Goal: Find specific page/section: Find specific page/section

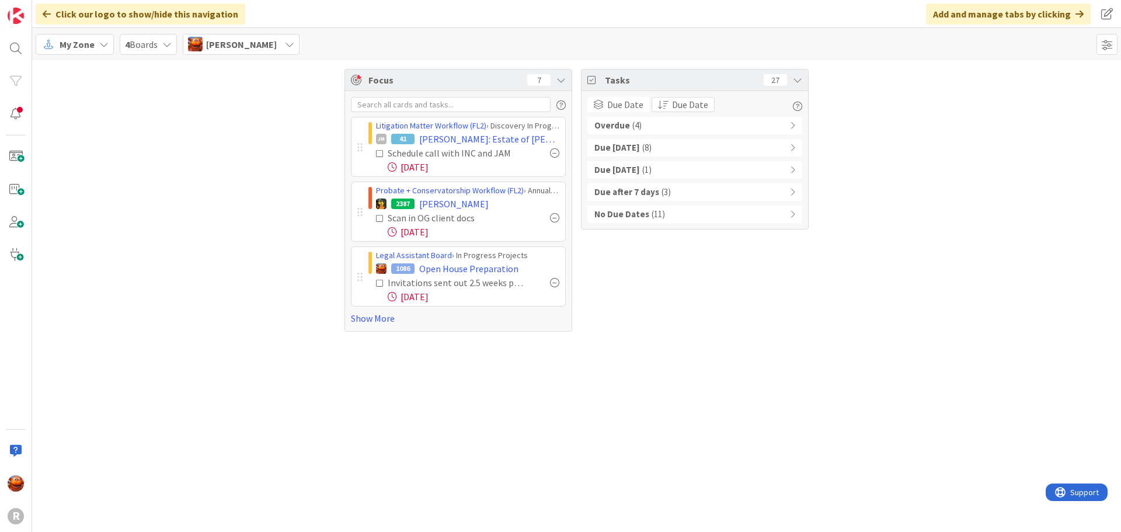
click at [71, 46] on span "My Zone" at bounding box center [77, 44] width 35 height 14
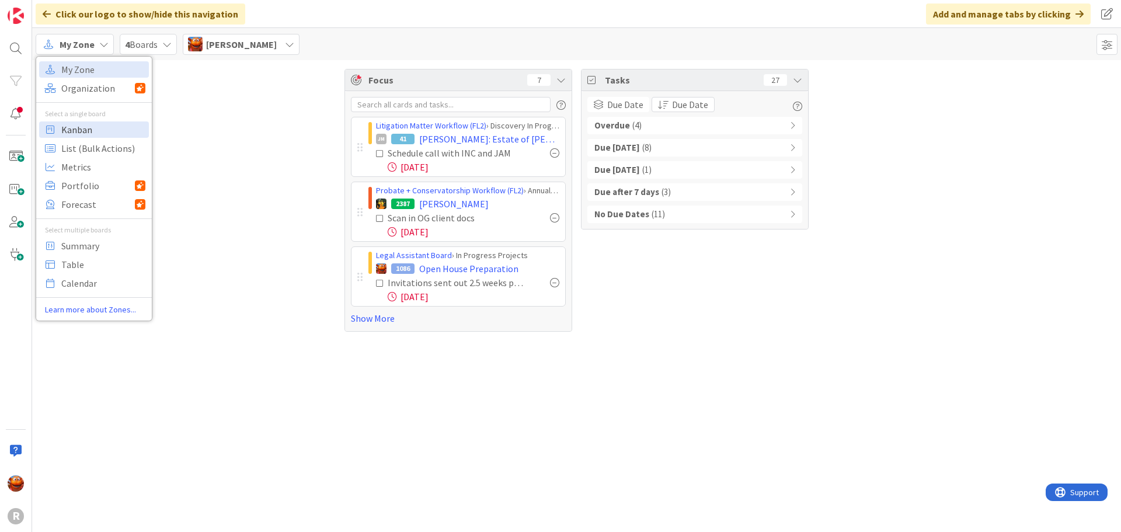
click at [82, 130] on span "Kanban" at bounding box center [103, 130] width 84 height 18
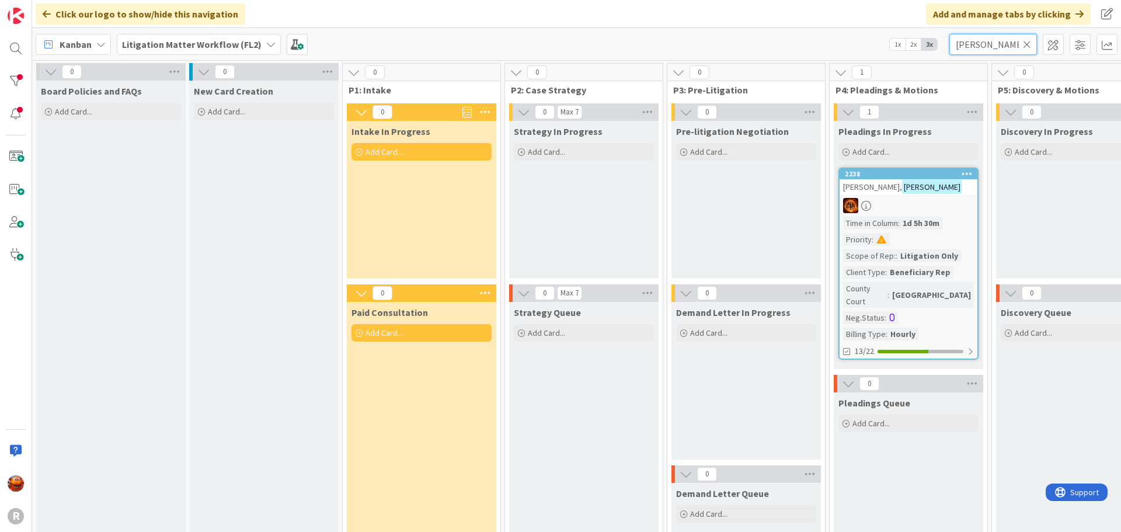
click at [983, 41] on input "jerry" at bounding box center [993, 44] width 88 height 21
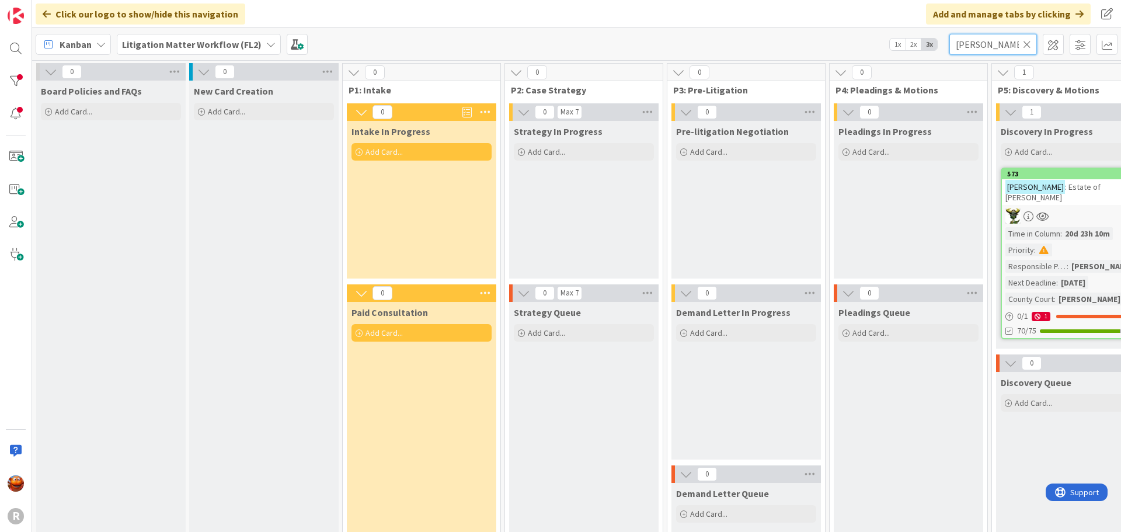
type input "dixson"
click at [1082, 208] on div at bounding box center [1071, 215] width 138 height 15
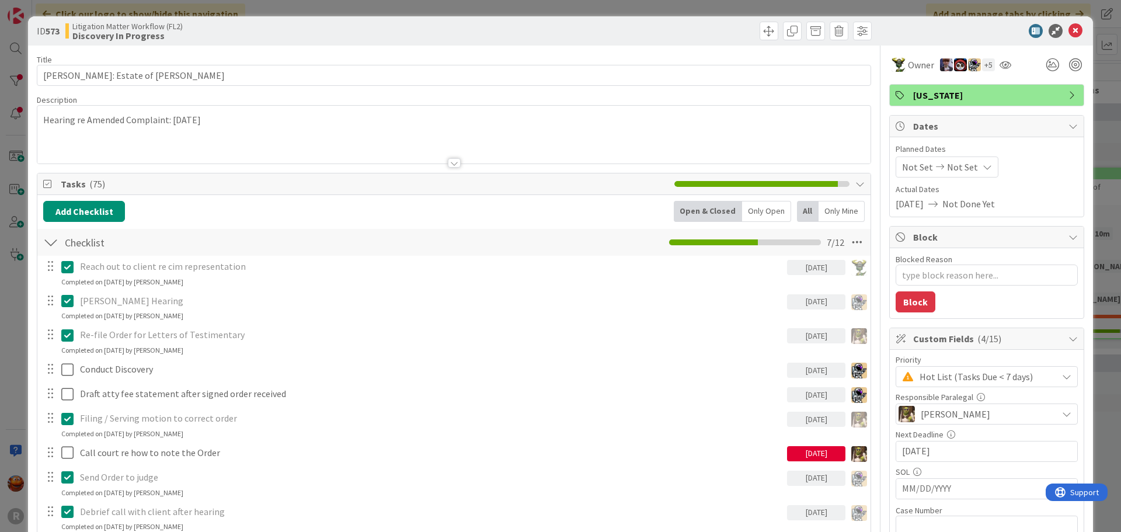
type textarea "x"
click at [20, 101] on div "ID 573 Litigation Matter Workflow (FL2) Discovery In Progress Title 31 / 128 DI…" at bounding box center [560, 266] width 1121 height 532
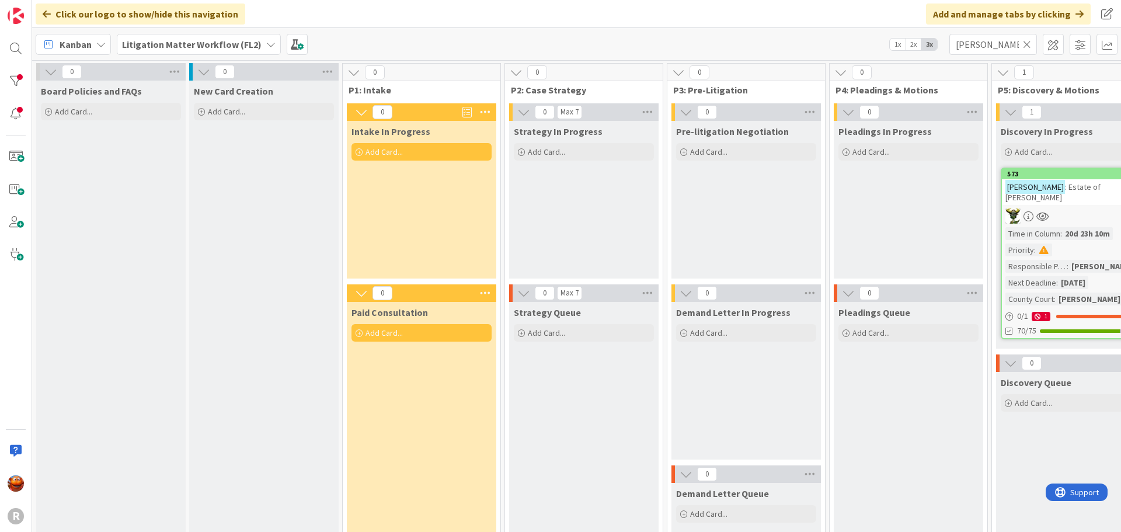
click at [1025, 40] on icon at bounding box center [1027, 44] width 8 height 11
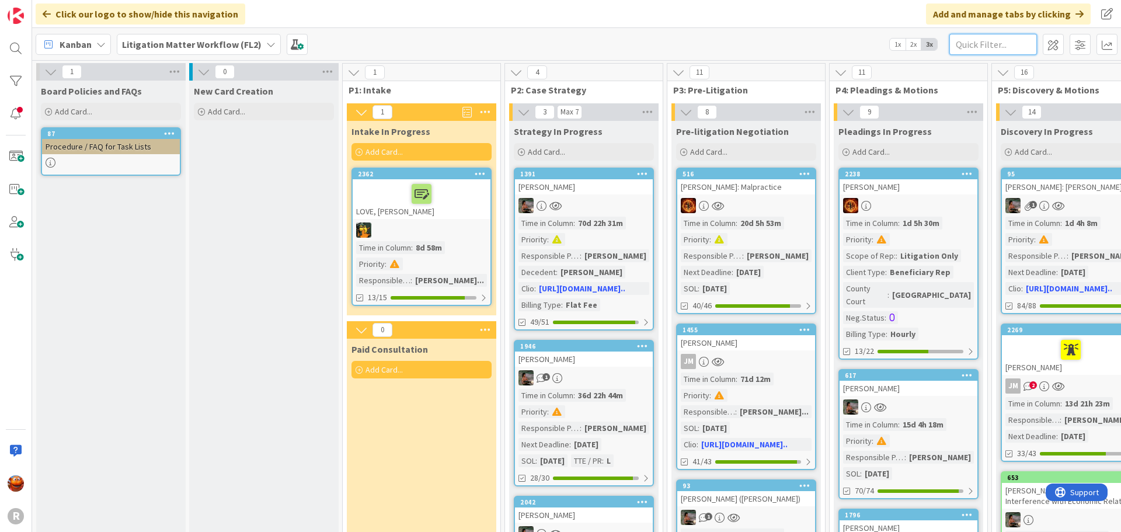
click at [964, 39] on input "text" at bounding box center [993, 44] width 88 height 21
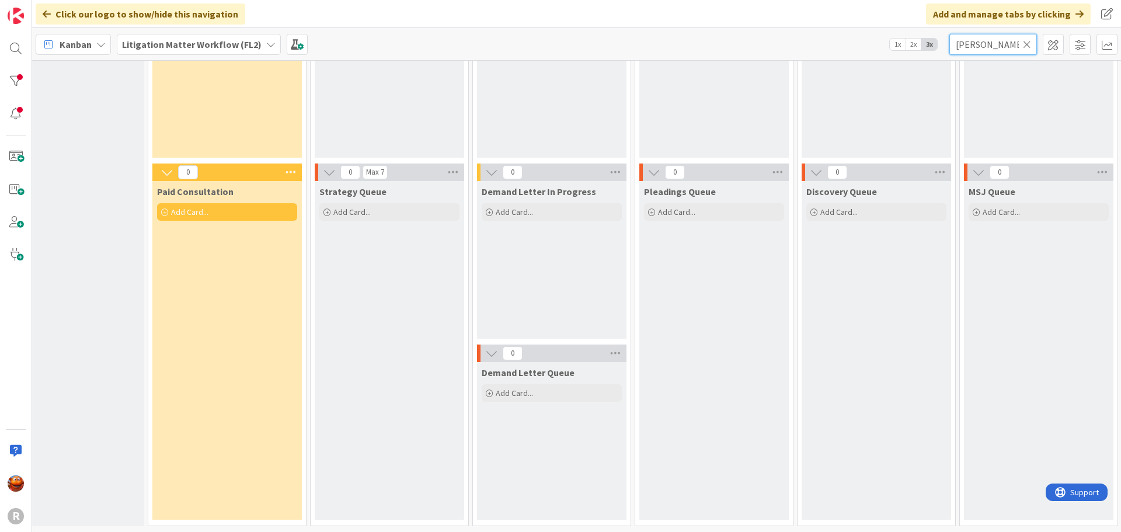
scroll to position [0, 194]
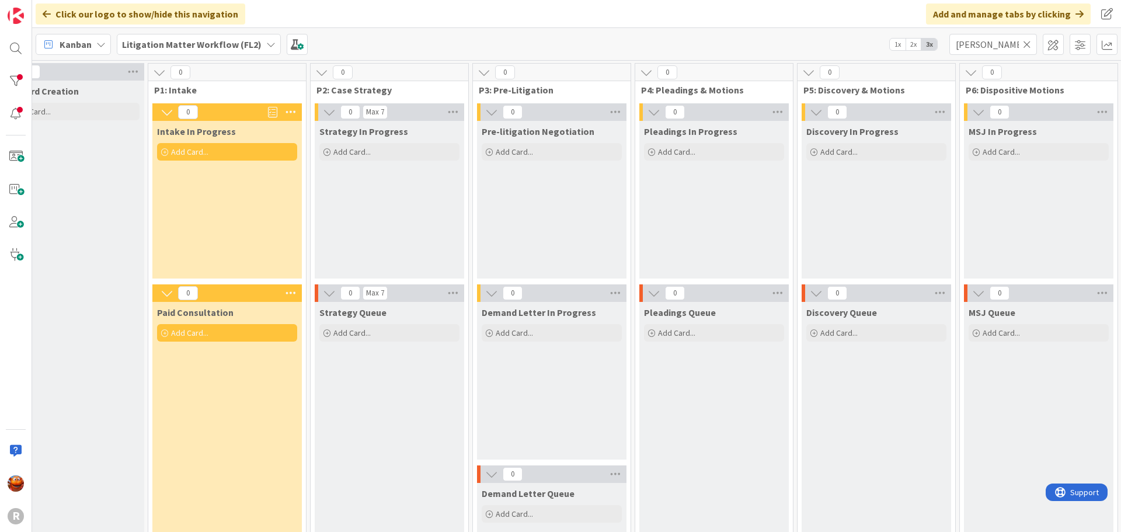
click at [225, 50] on span "Litigation Matter Workflow (FL2)" at bounding box center [192, 44] width 140 height 14
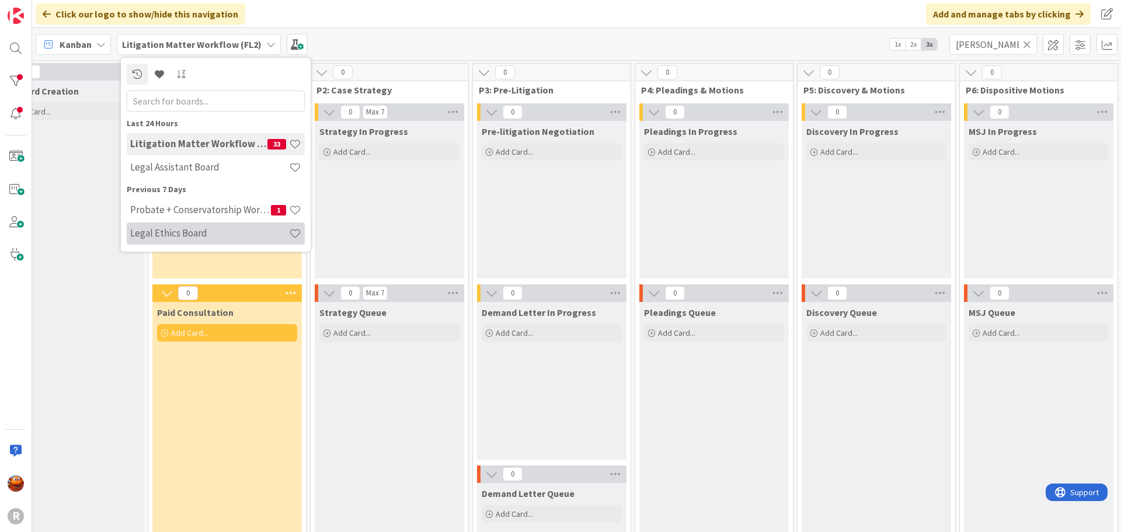
click at [173, 228] on h4 "Legal Ethics Board" at bounding box center [209, 233] width 159 height 12
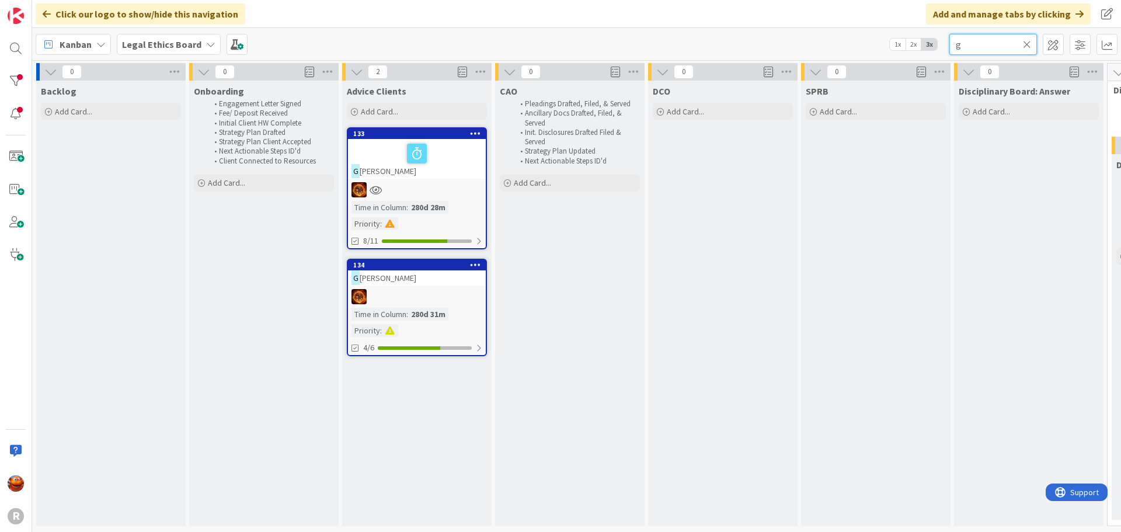
click at [955, 45] on input "g" at bounding box center [993, 44] width 88 height 21
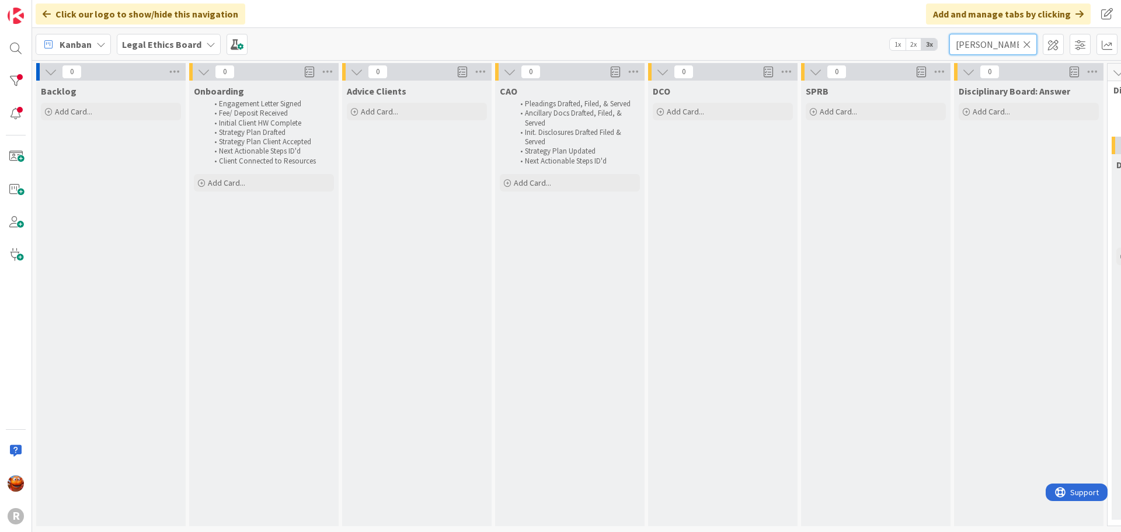
type input "harris"
click at [177, 44] on b "Legal Ethics Board" at bounding box center [161, 45] width 79 height 12
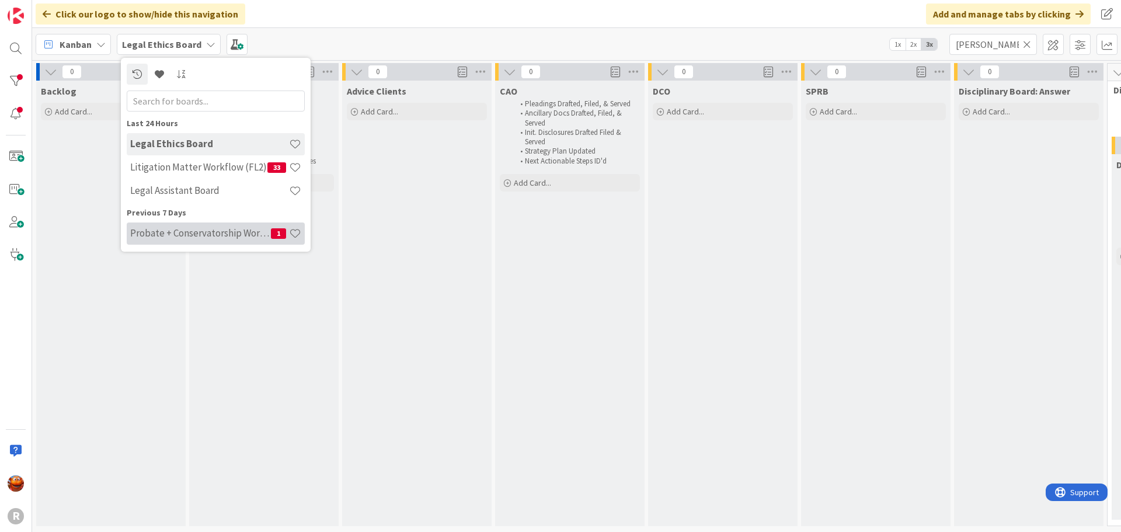
click at [194, 224] on div "Probate + Conservatorship Workflow (FL2) 1" at bounding box center [216, 233] width 178 height 22
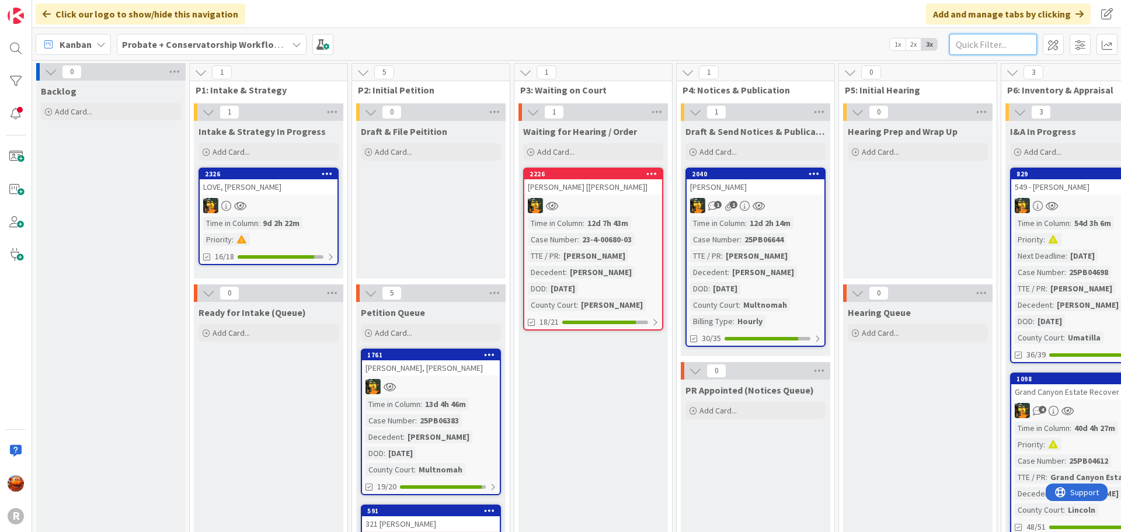
click at [989, 49] on input "text" at bounding box center [993, 44] width 88 height 21
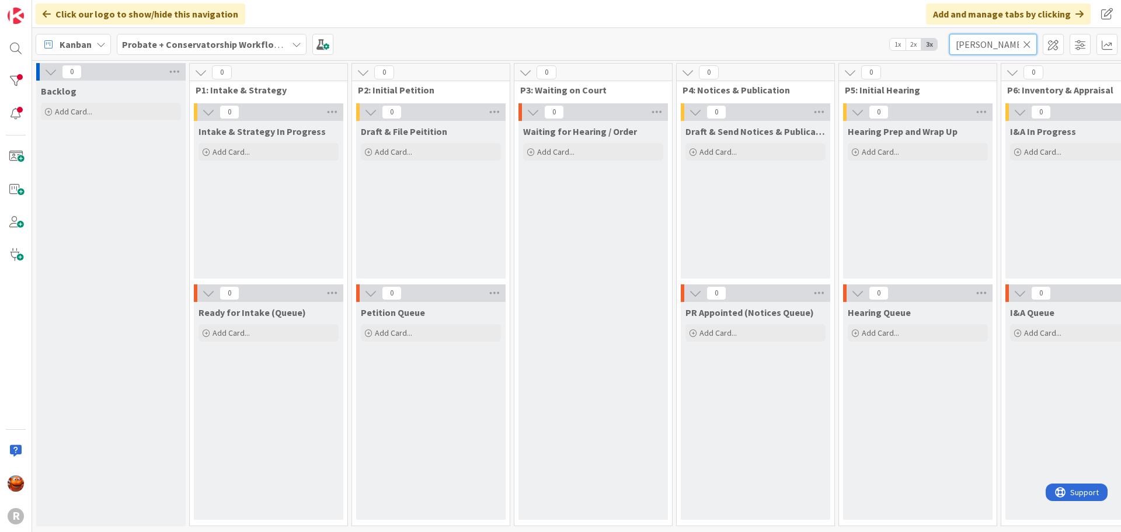
type input "harris"
click at [172, 51] on span "Probate + Conservatorship Workflow (FL2)" at bounding box center [204, 44] width 165 height 14
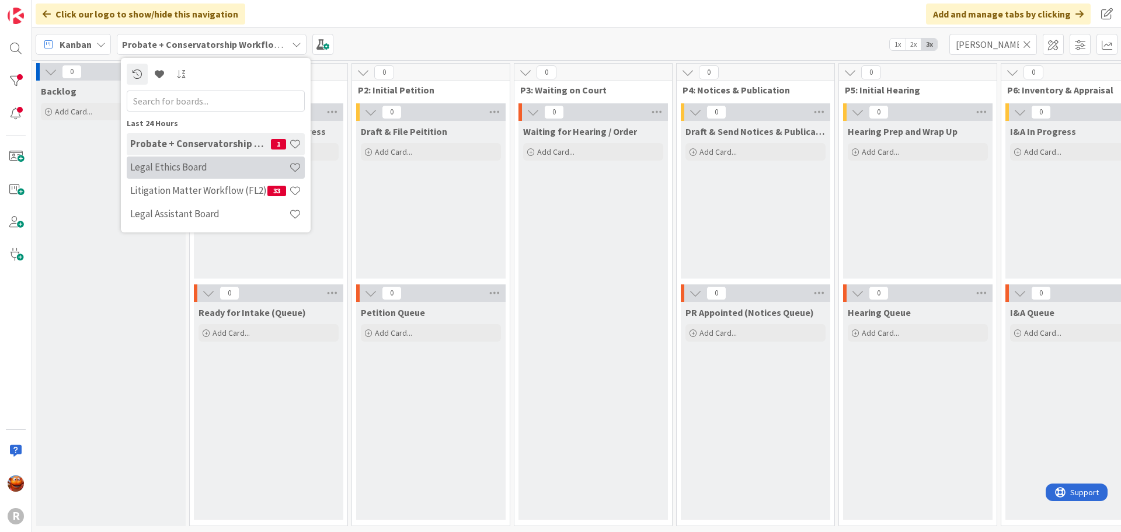
click at [165, 178] on div "Legal Ethics Board" at bounding box center [216, 167] width 178 height 22
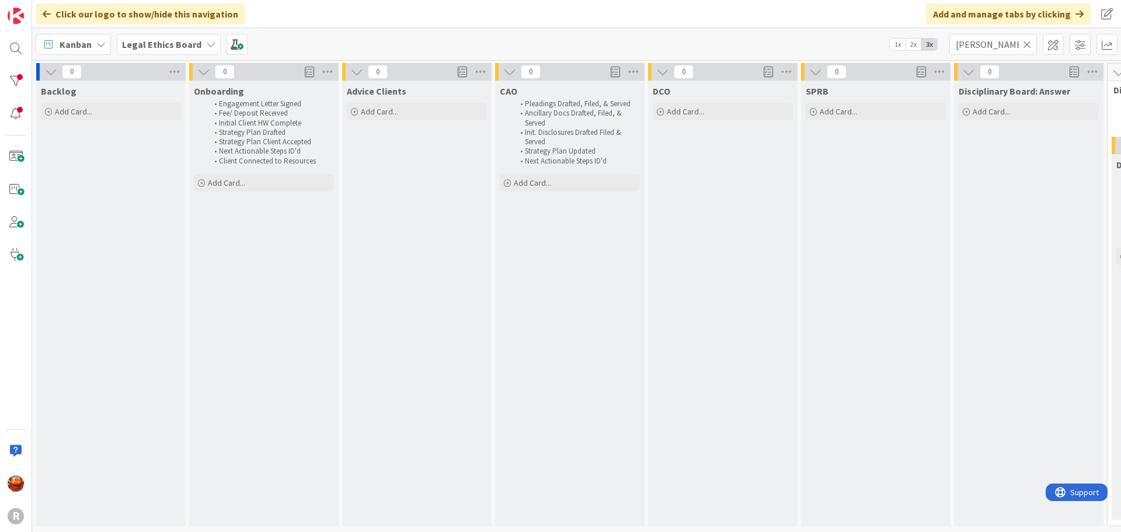
click at [182, 48] on b "Legal Ethics Board" at bounding box center [161, 45] width 79 height 12
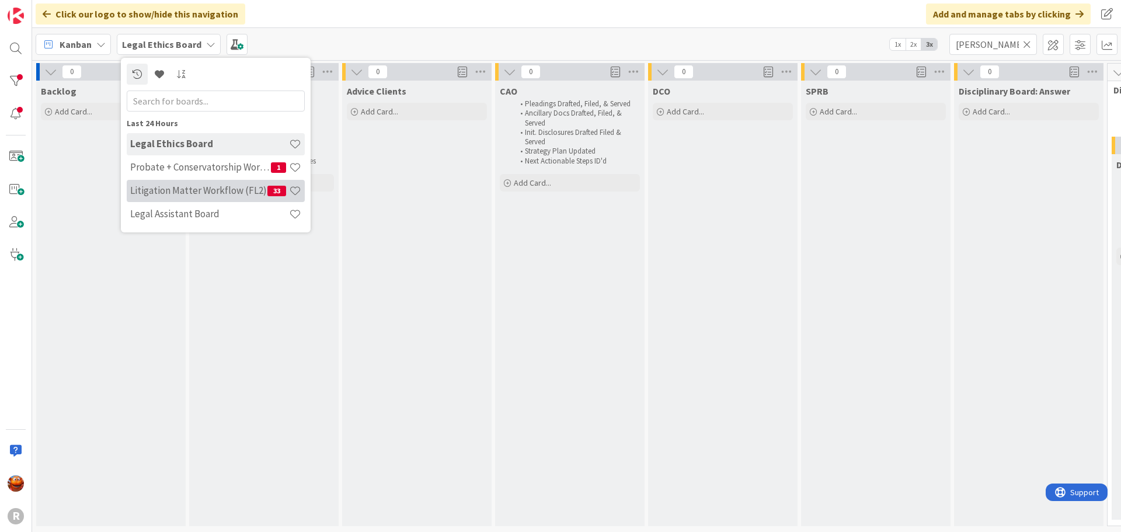
click at [159, 188] on h4 "Litigation Matter Workflow (FL2)" at bounding box center [198, 190] width 137 height 12
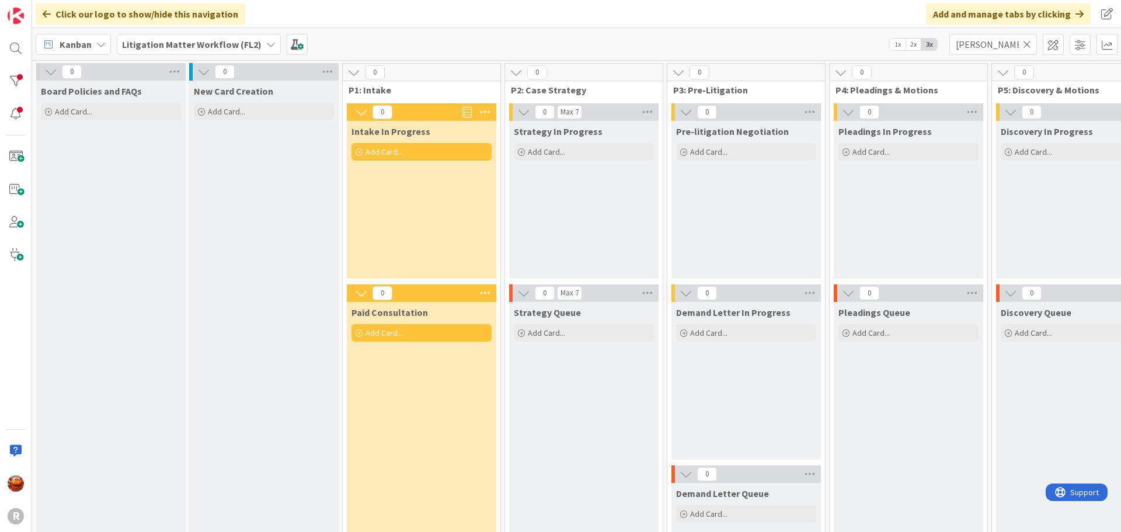
click at [240, 39] on b "Litigation Matter Workflow (FL2)" at bounding box center [192, 45] width 140 height 12
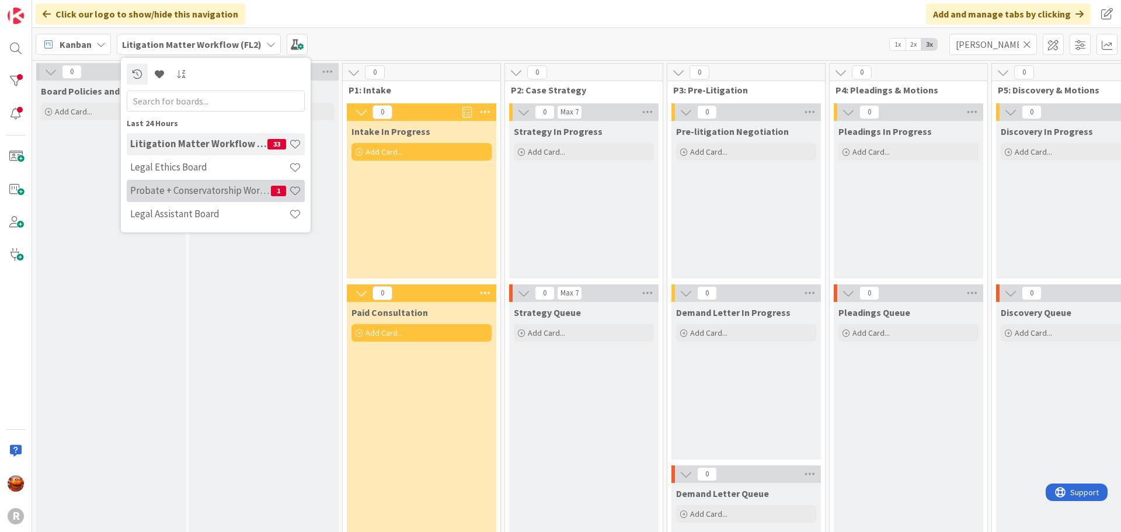
click at [172, 197] on div "Probate + Conservatorship Workflow (FL2) 1" at bounding box center [216, 191] width 178 height 22
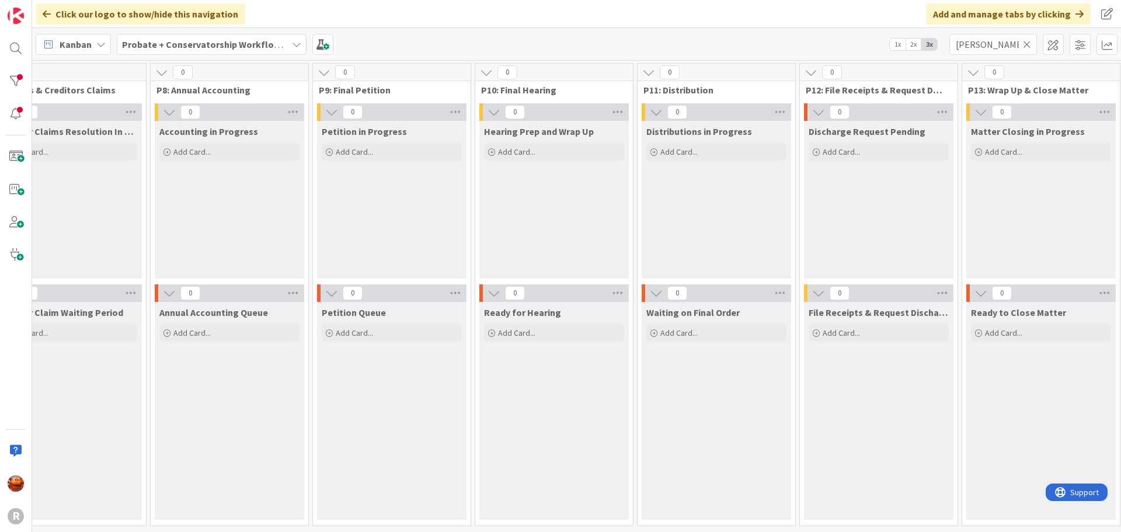
scroll to position [0, 1402]
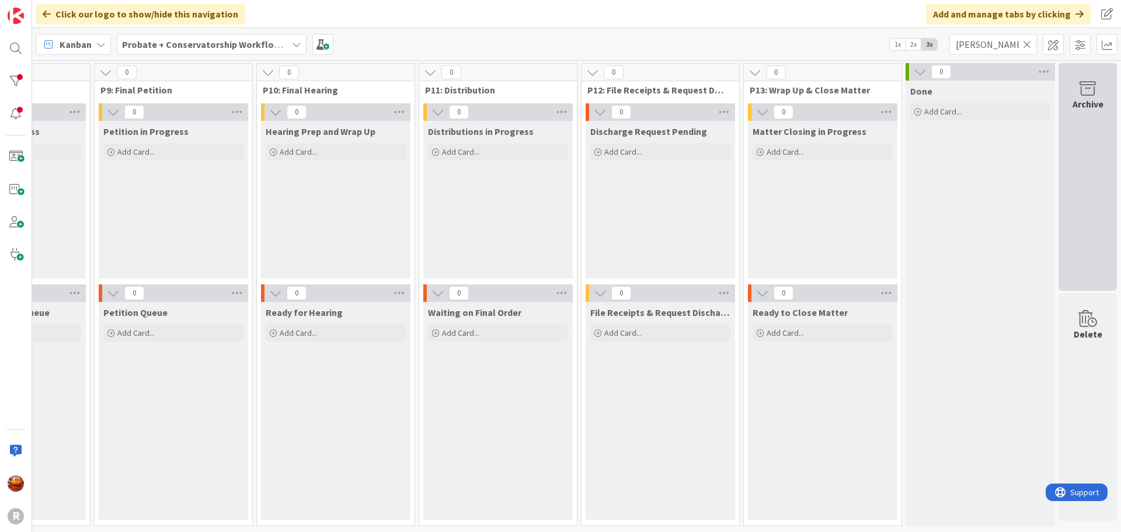
click at [1096, 113] on div "Archive" at bounding box center [1087, 177] width 58 height 228
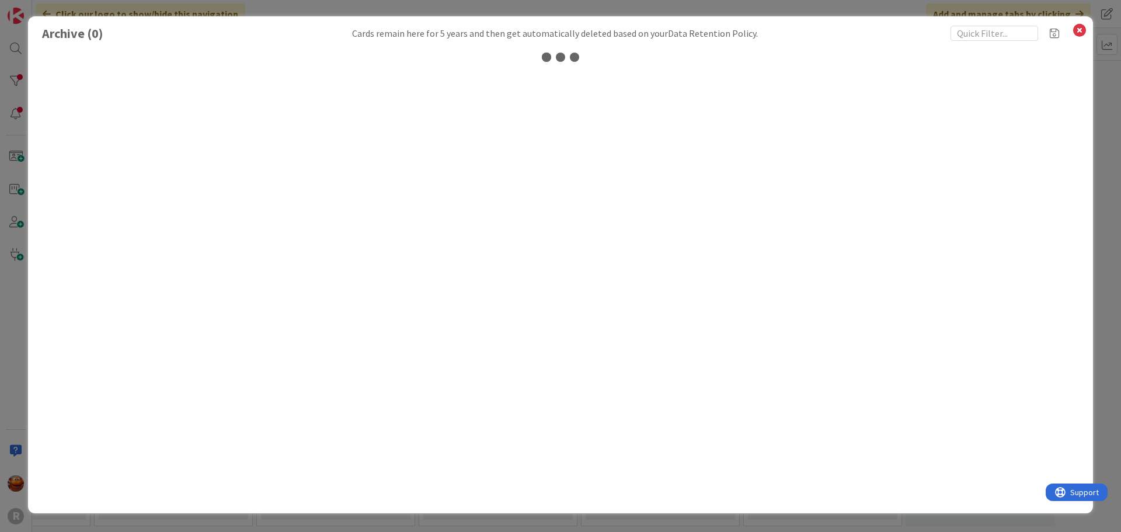
scroll to position [0, 1393]
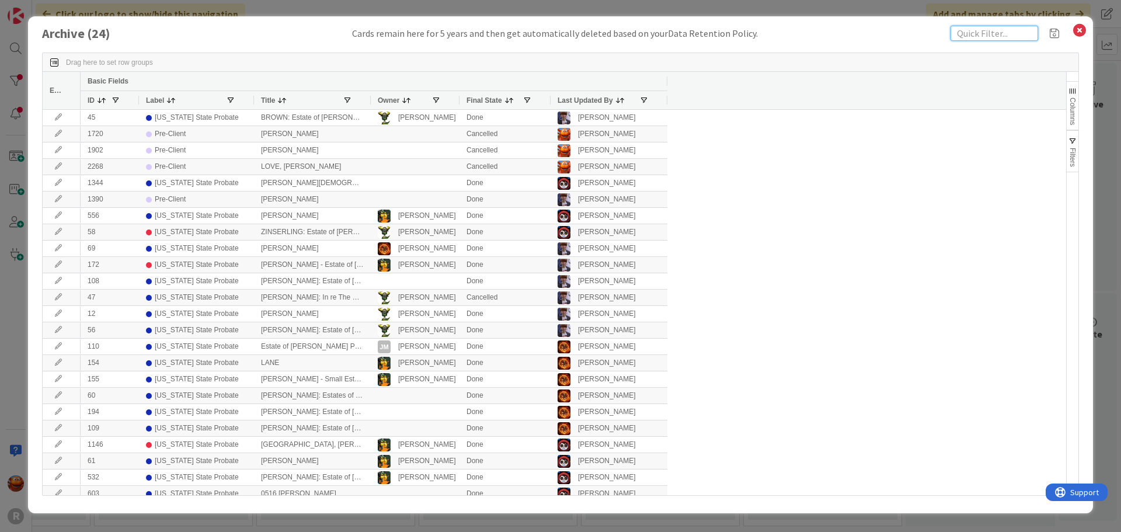
click at [969, 34] on input "text" at bounding box center [994, 33] width 88 height 15
type input "harris"
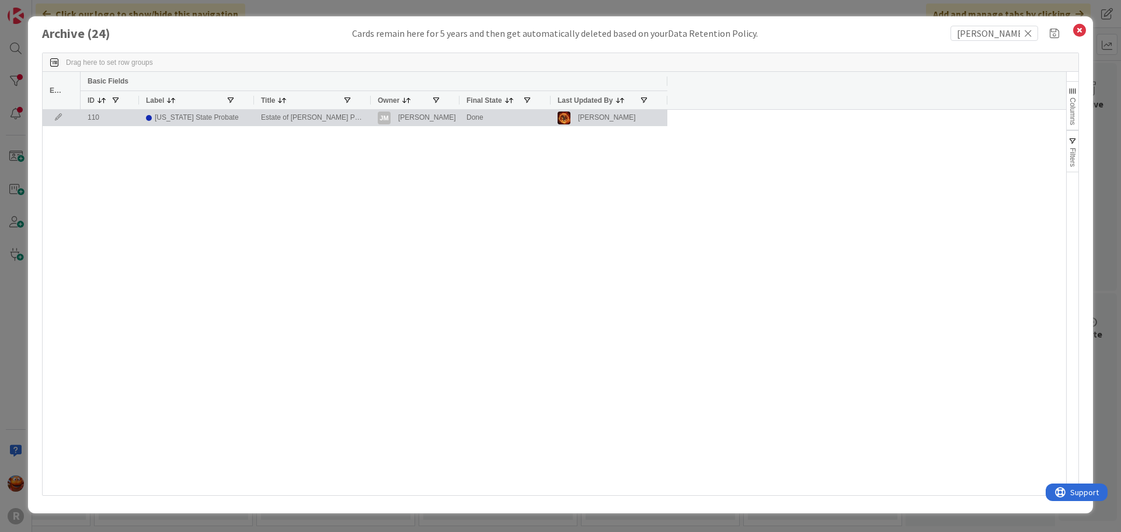
click at [201, 119] on div "Oregon State Probate" at bounding box center [197, 117] width 84 height 15
click at [299, 120] on div "Estate of Lundbom Probate (Client = Harris)" at bounding box center [312, 118] width 117 height 16
click at [57, 120] on icon at bounding box center [59, 117] width 18 height 7
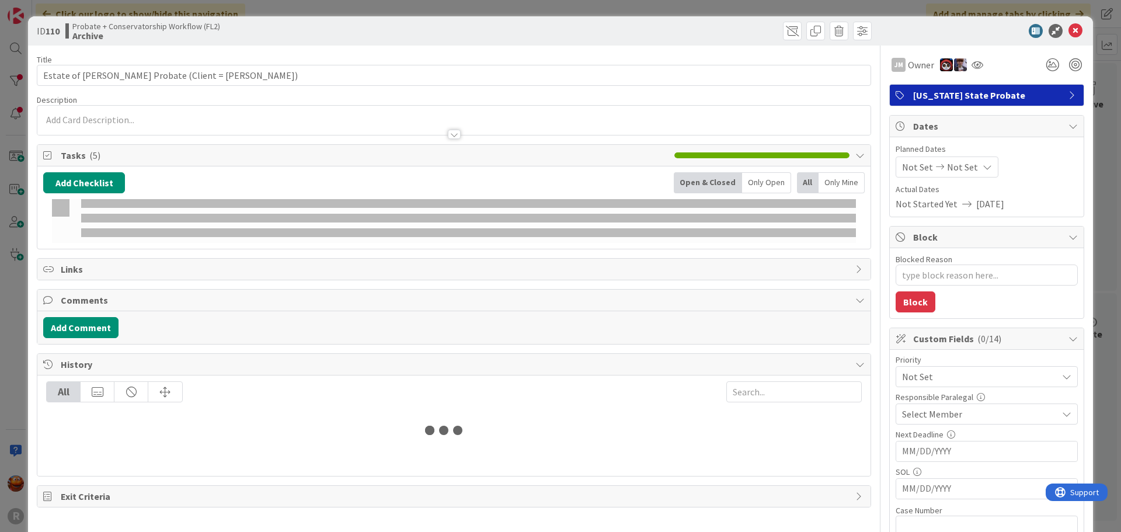
type textarea "x"
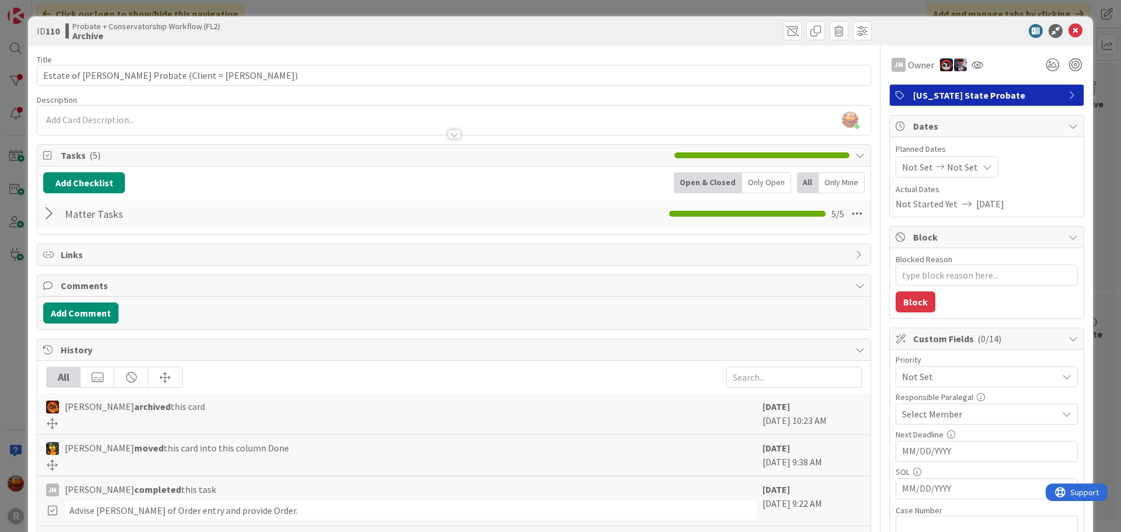
click at [47, 217] on div at bounding box center [50, 213] width 15 height 21
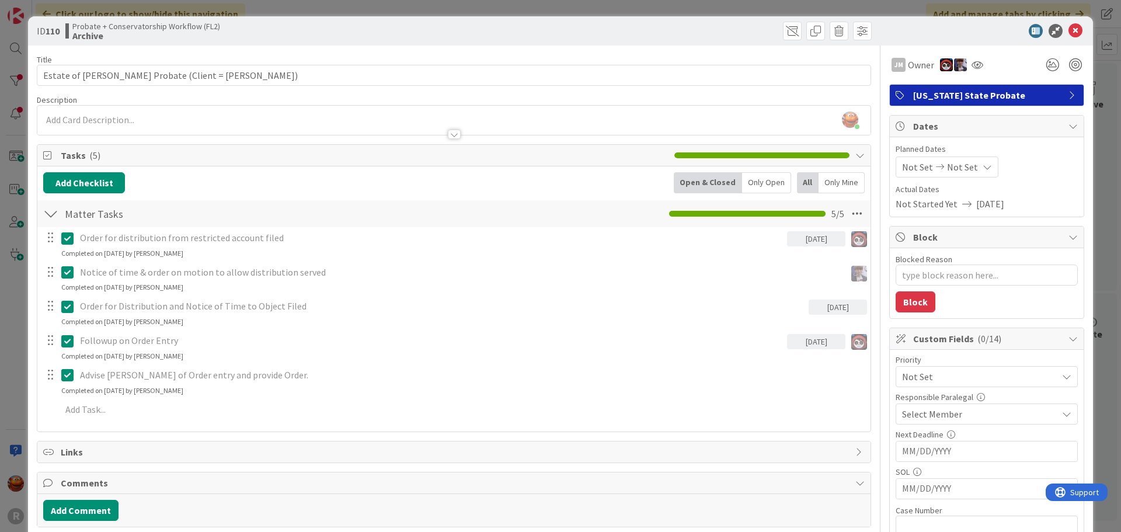
click at [47, 217] on div at bounding box center [50, 213] width 15 height 21
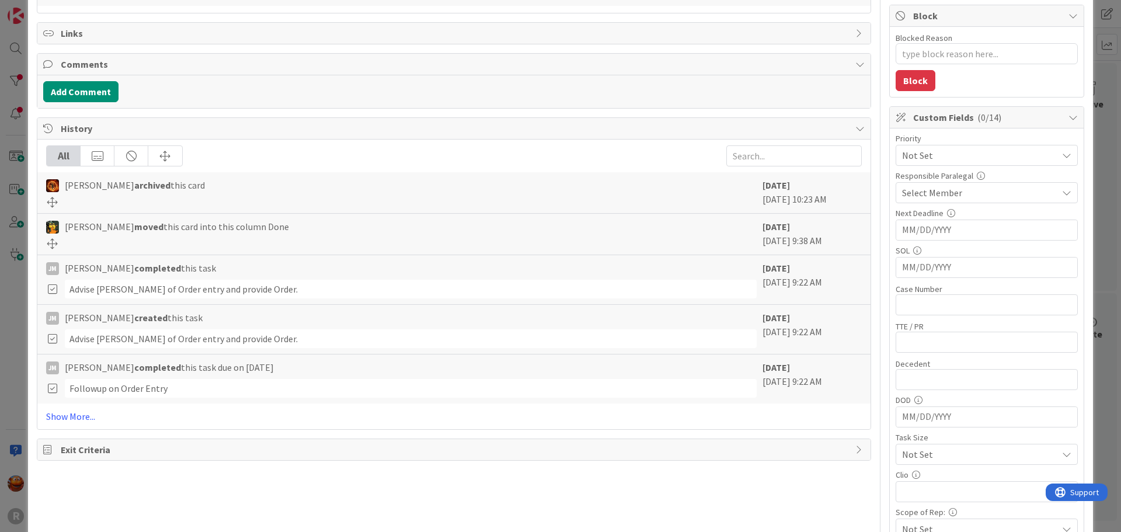
scroll to position [234, 0]
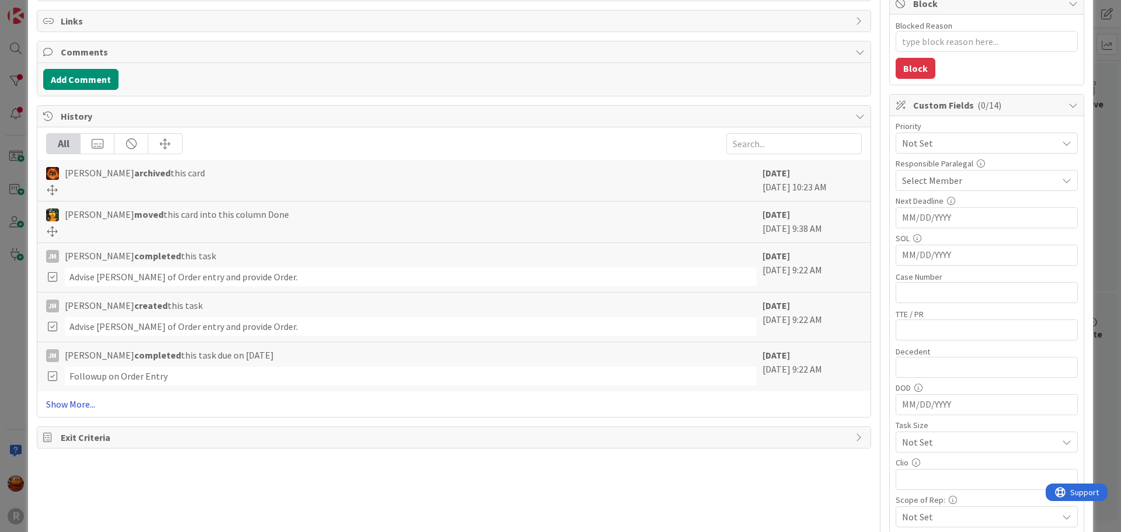
click at [74, 402] on link "Show More..." at bounding box center [454, 404] width 816 height 14
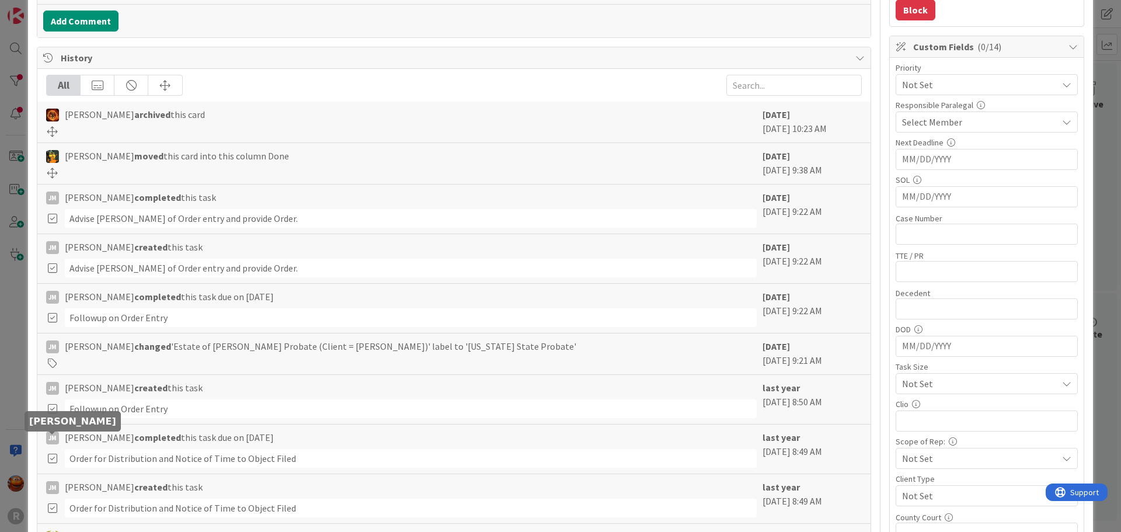
scroll to position [0, 0]
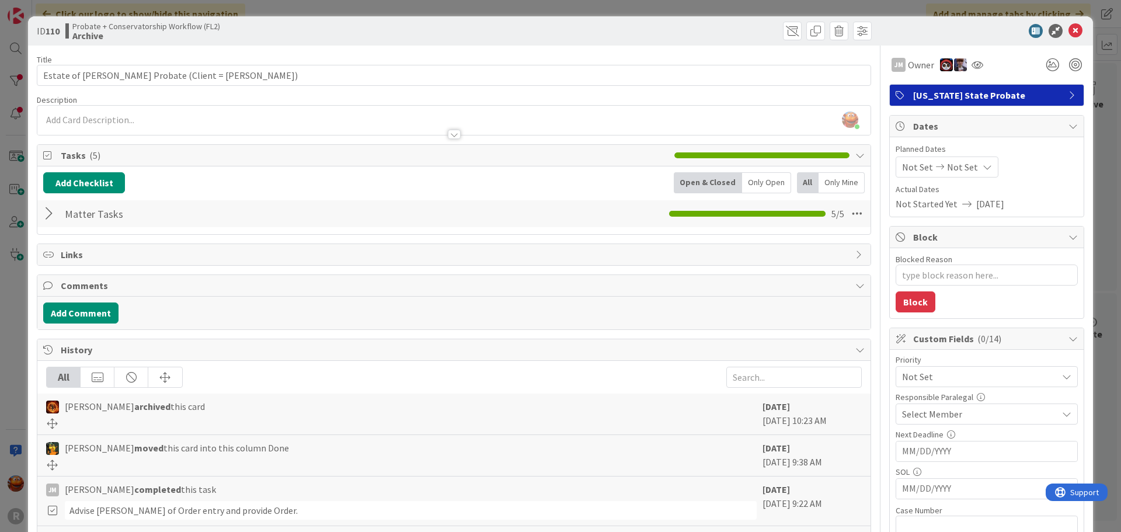
click at [13, 105] on div "ID 110 Probate + Conservatorship Workflow (FL2) Archive Title 43 / 128 Estate o…" at bounding box center [560, 266] width 1121 height 532
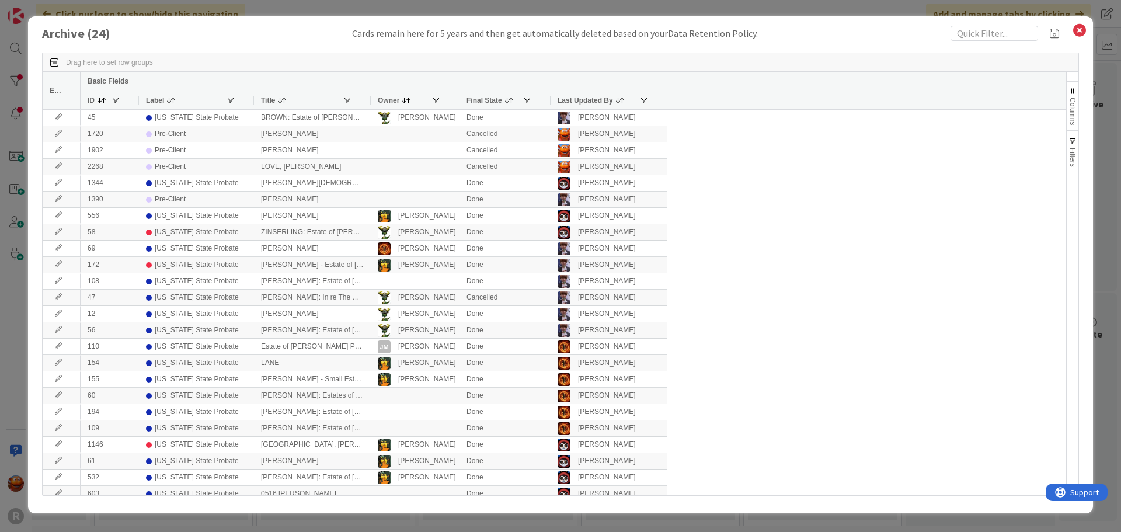
click at [20, 23] on div "Archive ( 24 ) Cards remain here for 5 years and then get automatically deleted…" at bounding box center [560, 266] width 1121 height 532
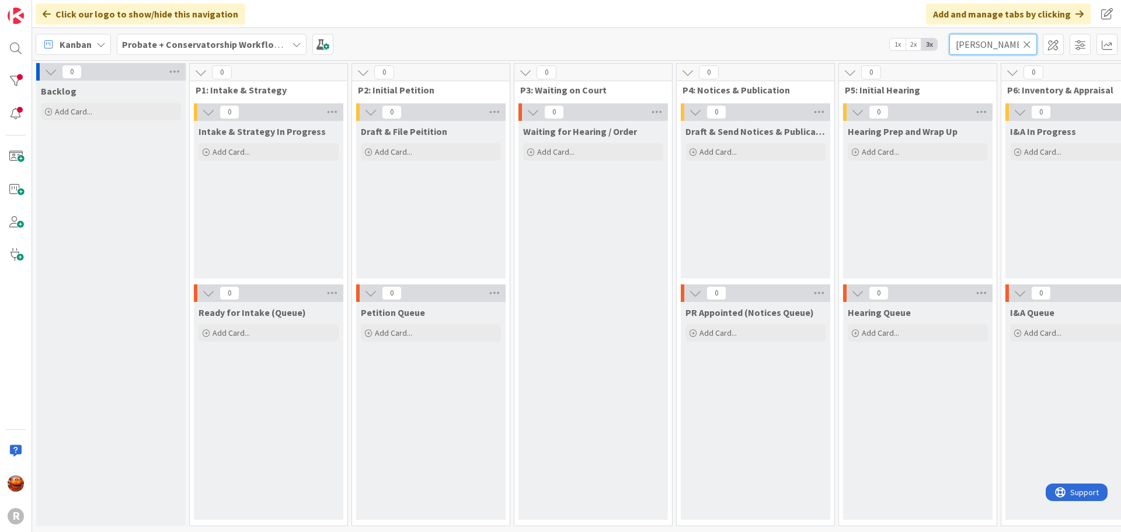
click at [1033, 50] on input "harris" at bounding box center [993, 44] width 88 height 21
click at [1026, 43] on icon at bounding box center [1027, 44] width 8 height 11
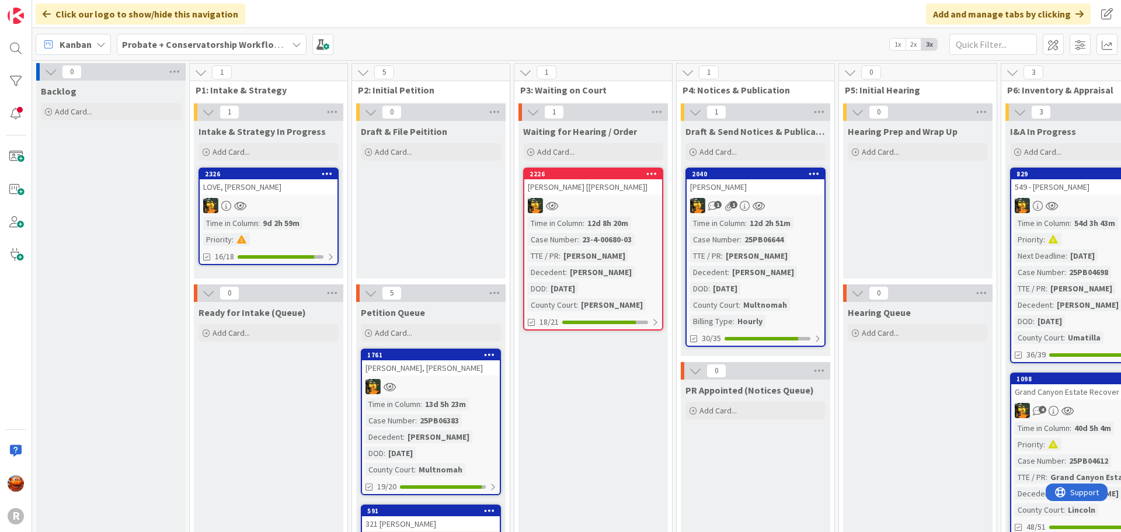
click at [176, 51] on span "Probate + Conservatorship Workflow (FL2)" at bounding box center [204, 44] width 165 height 14
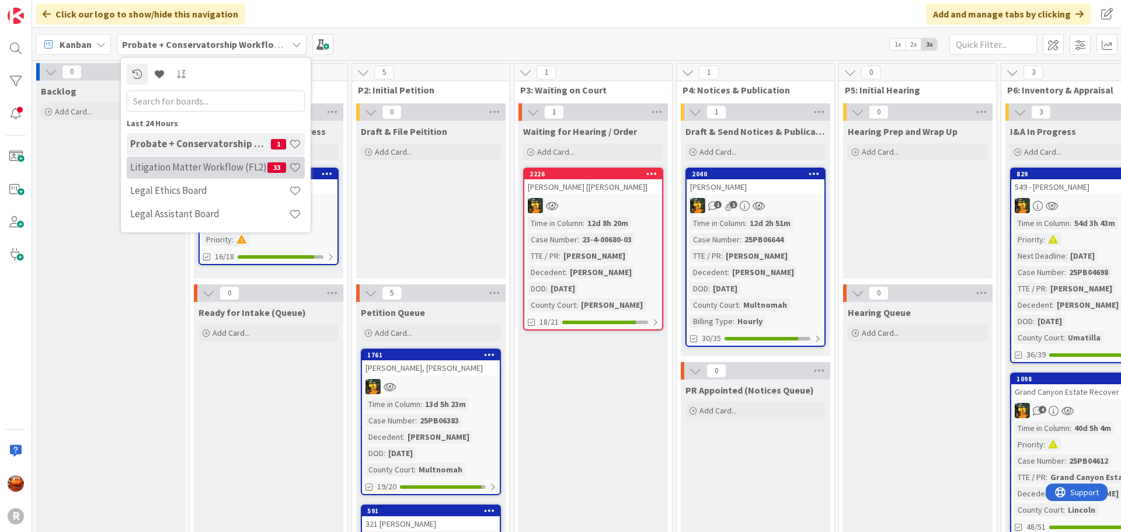
click at [172, 168] on h4 "Litigation Matter Workflow (FL2)" at bounding box center [198, 167] width 137 height 12
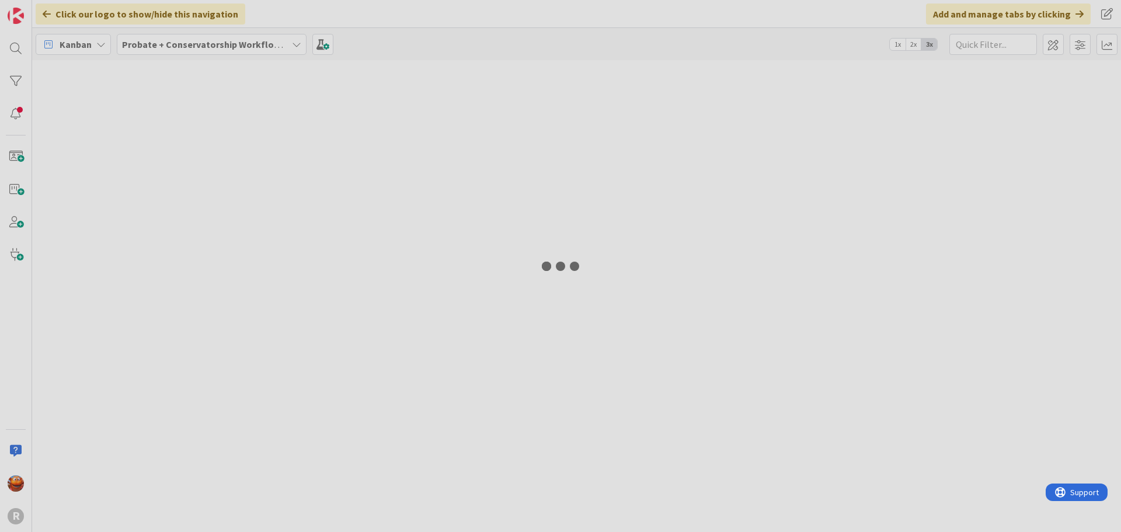
type input "harris"
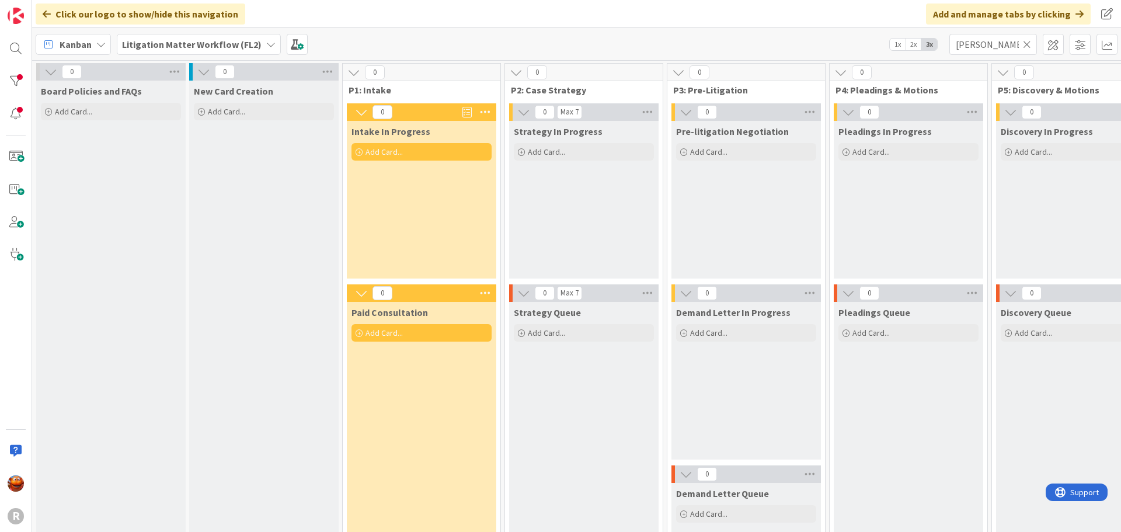
click at [1023, 46] on icon at bounding box center [1027, 44] width 8 height 11
